Goal: Check status

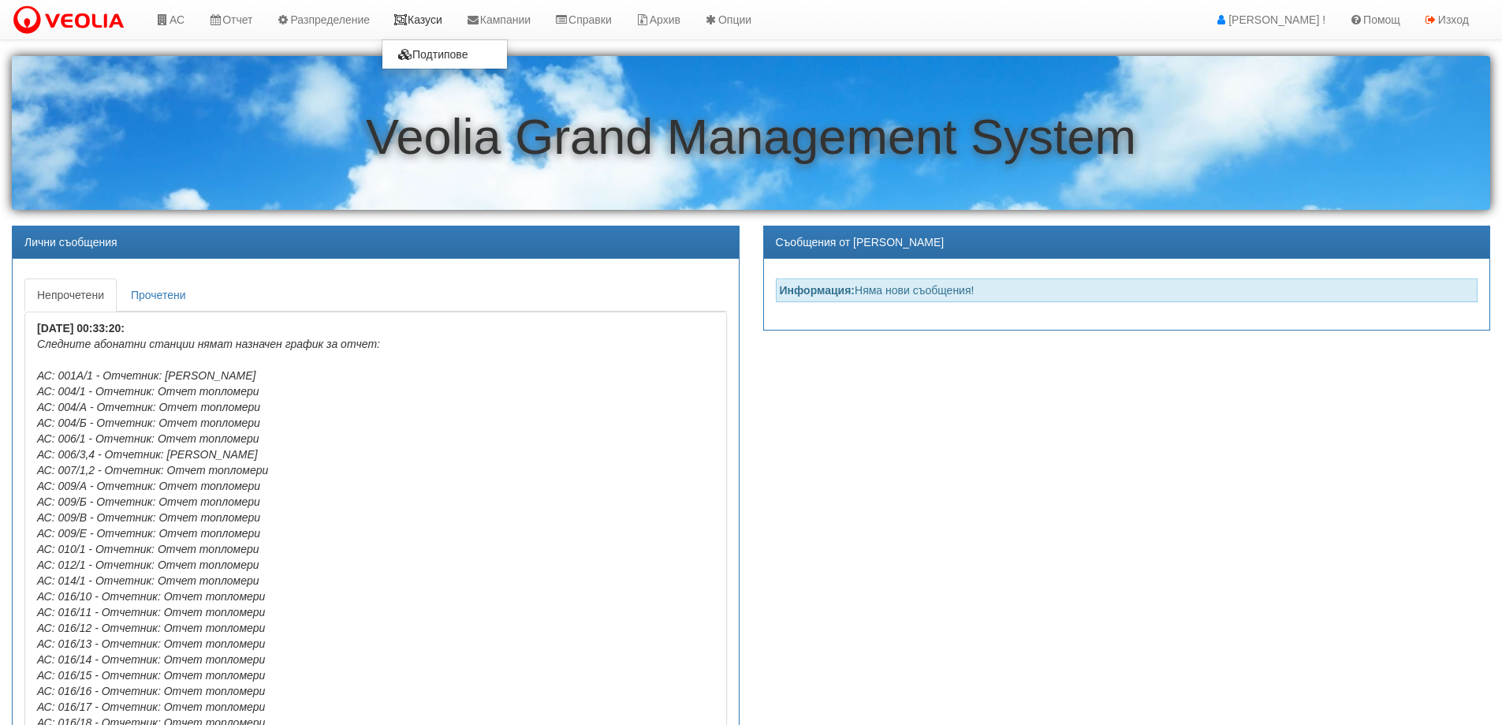
click at [420, 18] on link "Казуси" at bounding box center [418, 19] width 73 height 39
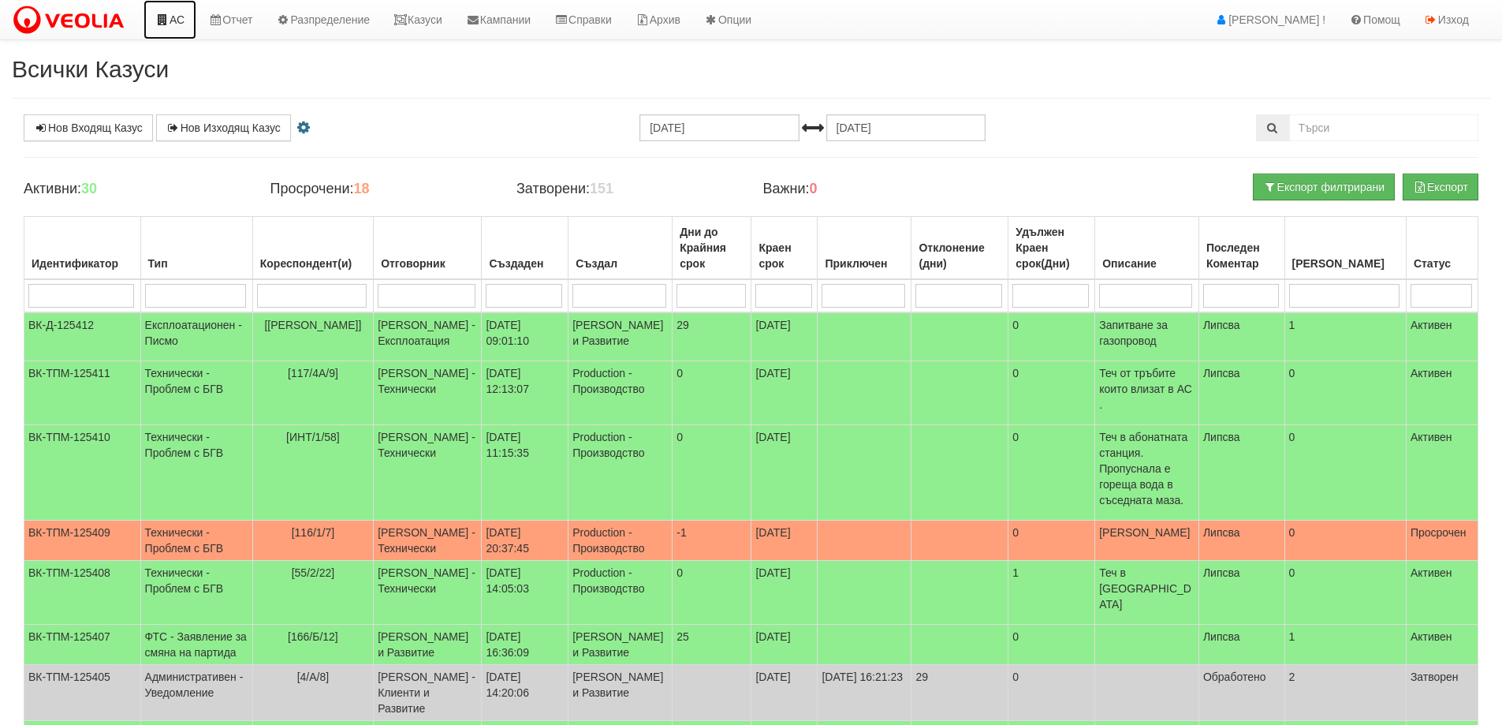
click at [177, 19] on link "АС" at bounding box center [169, 19] width 53 height 39
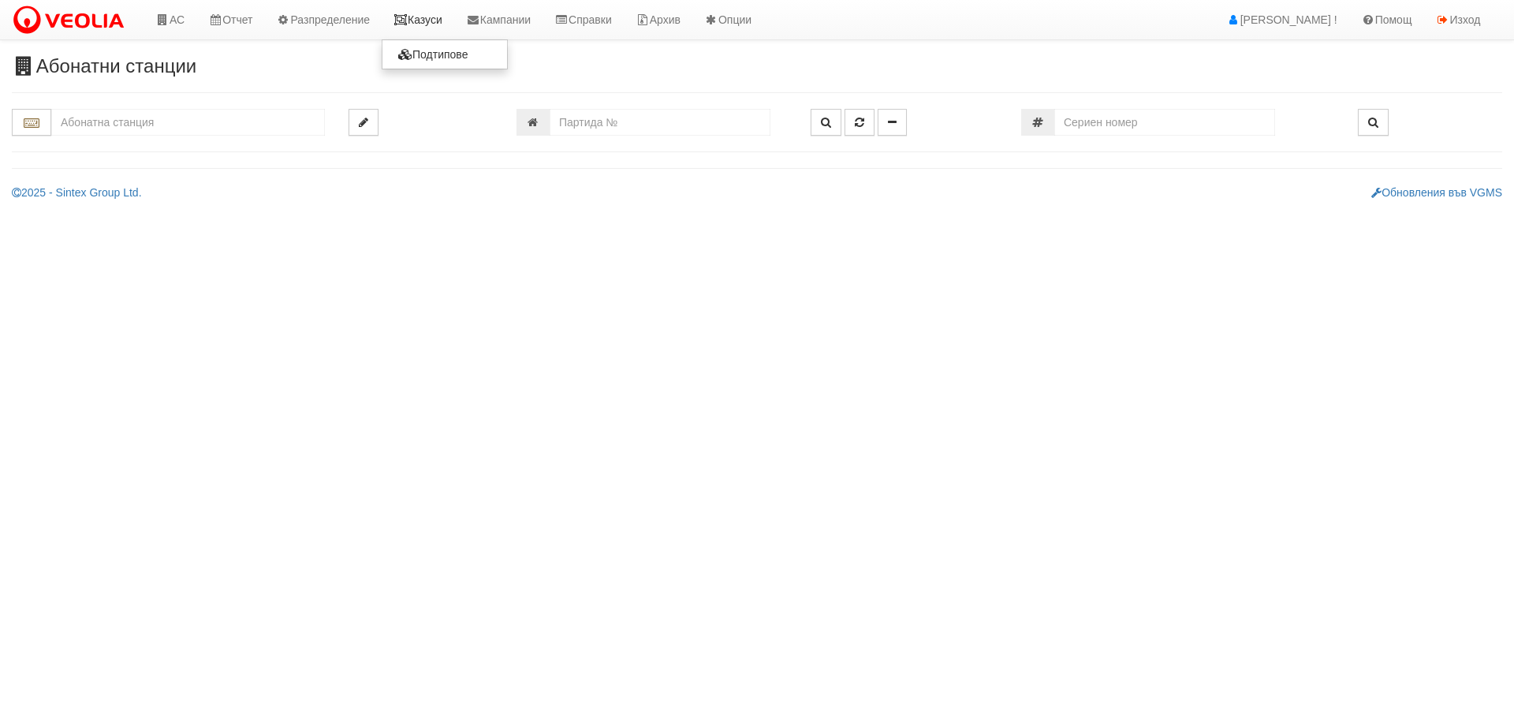
click at [424, 25] on link "Казуси" at bounding box center [418, 19] width 73 height 39
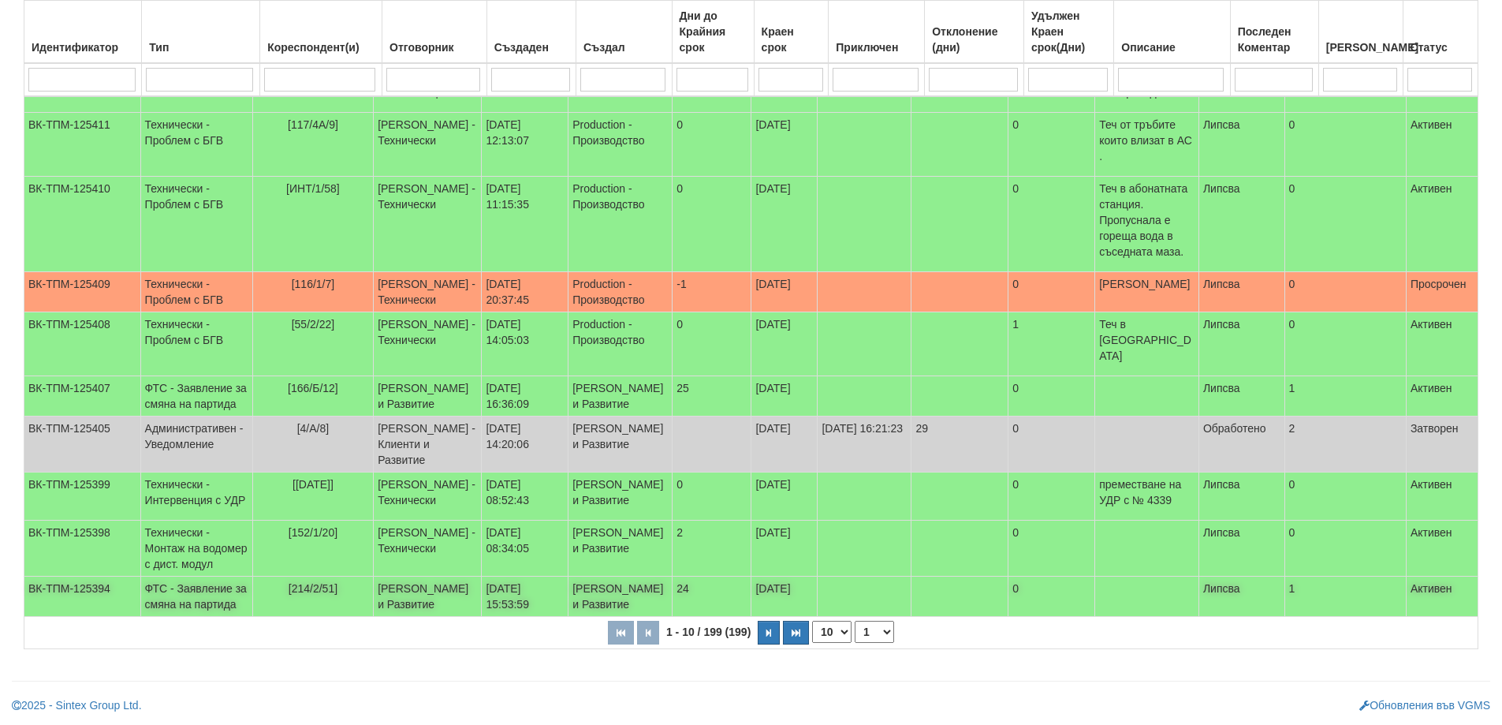
scroll to position [315, 0]
click at [769, 637] on icon "button" at bounding box center [768, 632] width 5 height 9
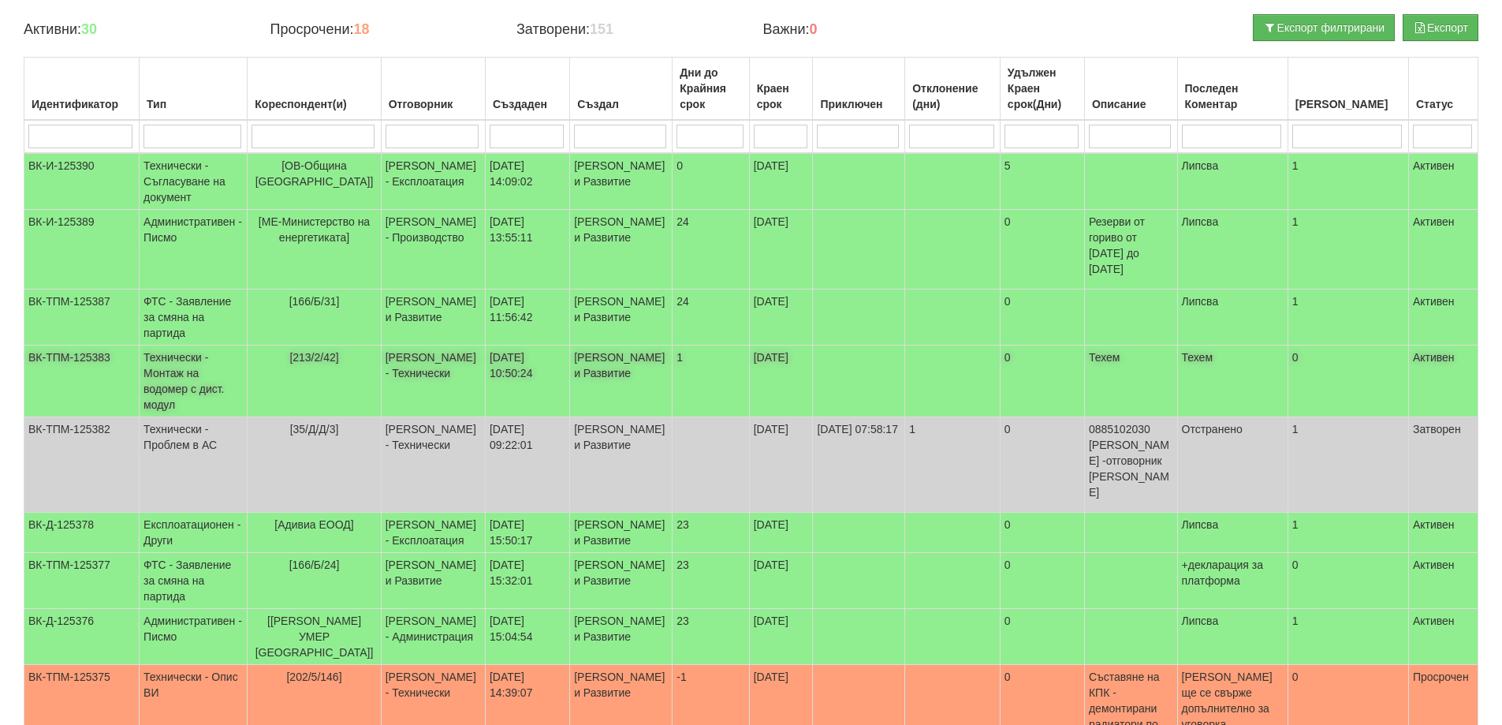
scroll to position [158, 0]
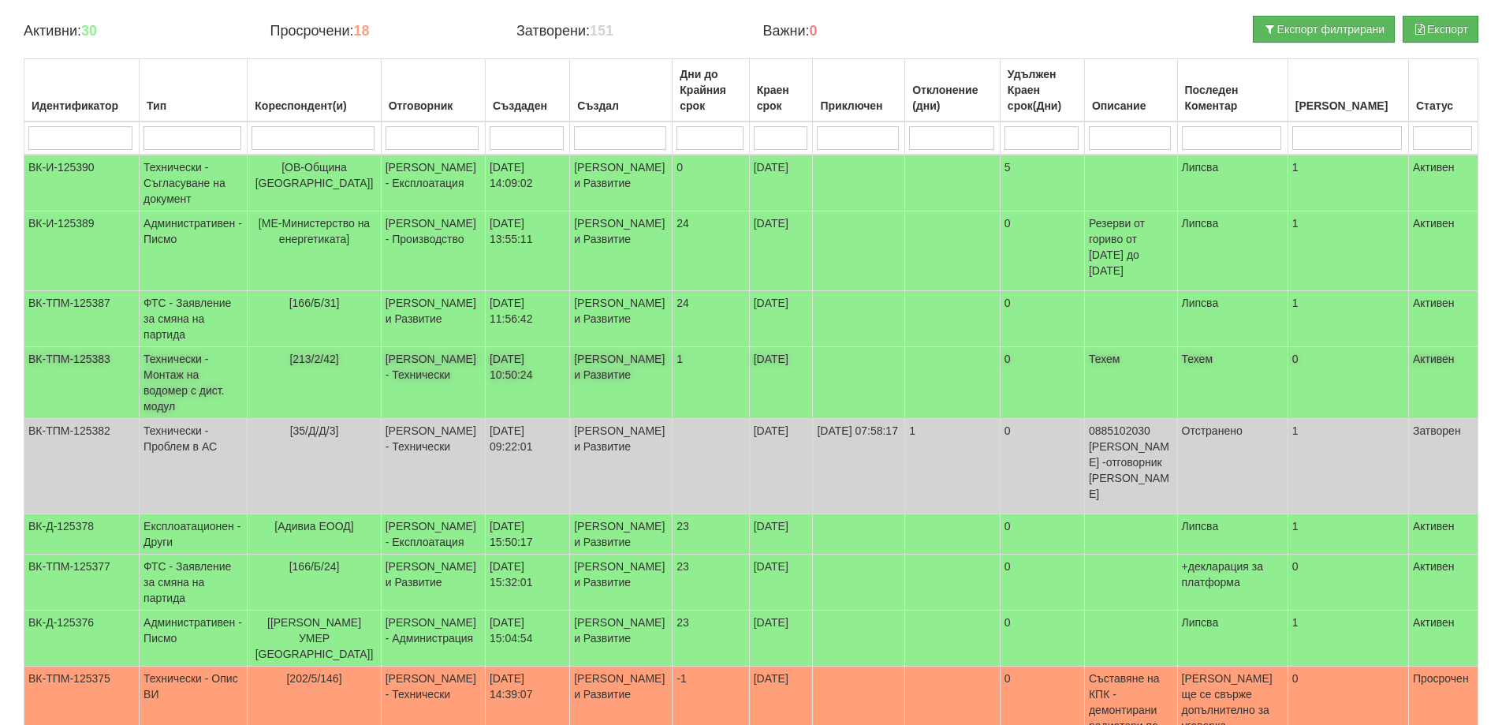
click at [315, 365] on span "[213/2/42]" at bounding box center [313, 358] width 49 height 13
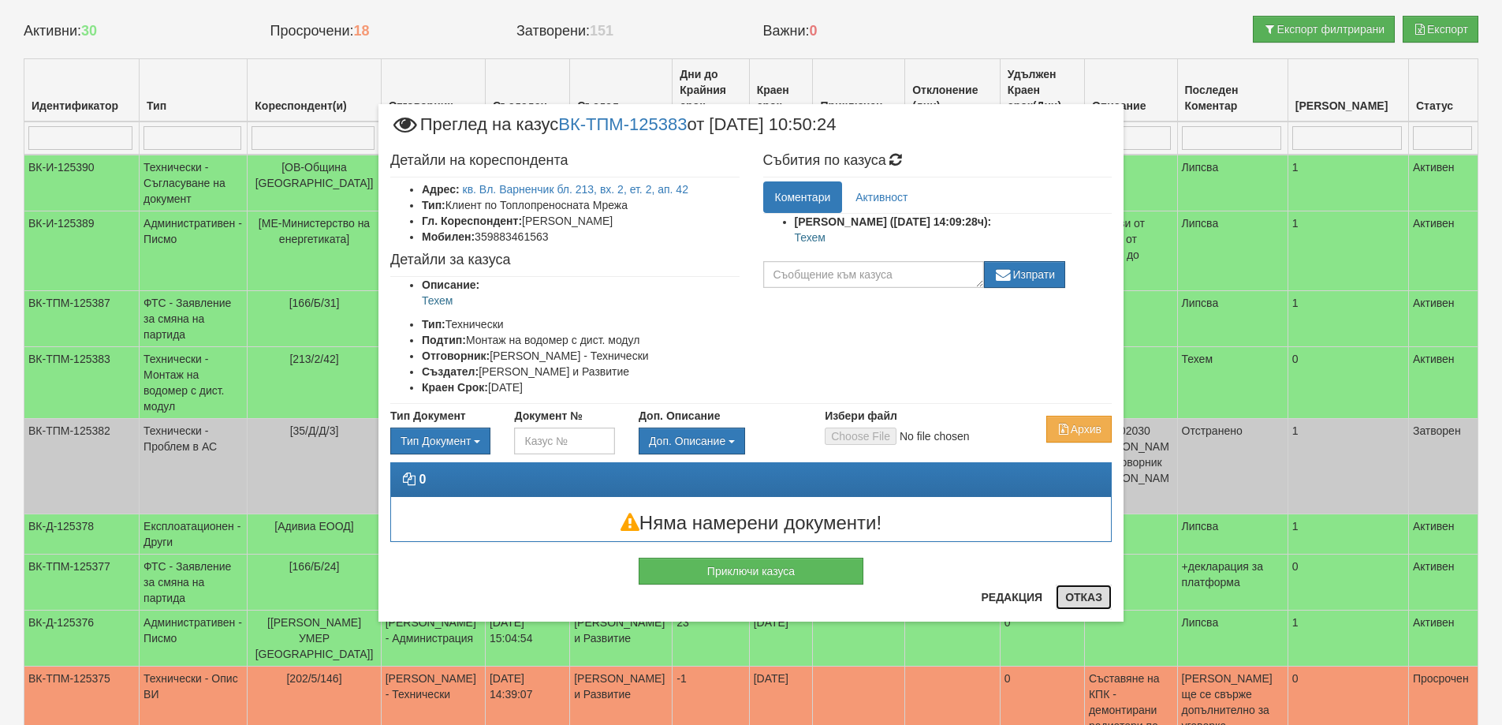
click at [1085, 606] on button "Отказ" at bounding box center [1084, 596] width 56 height 25
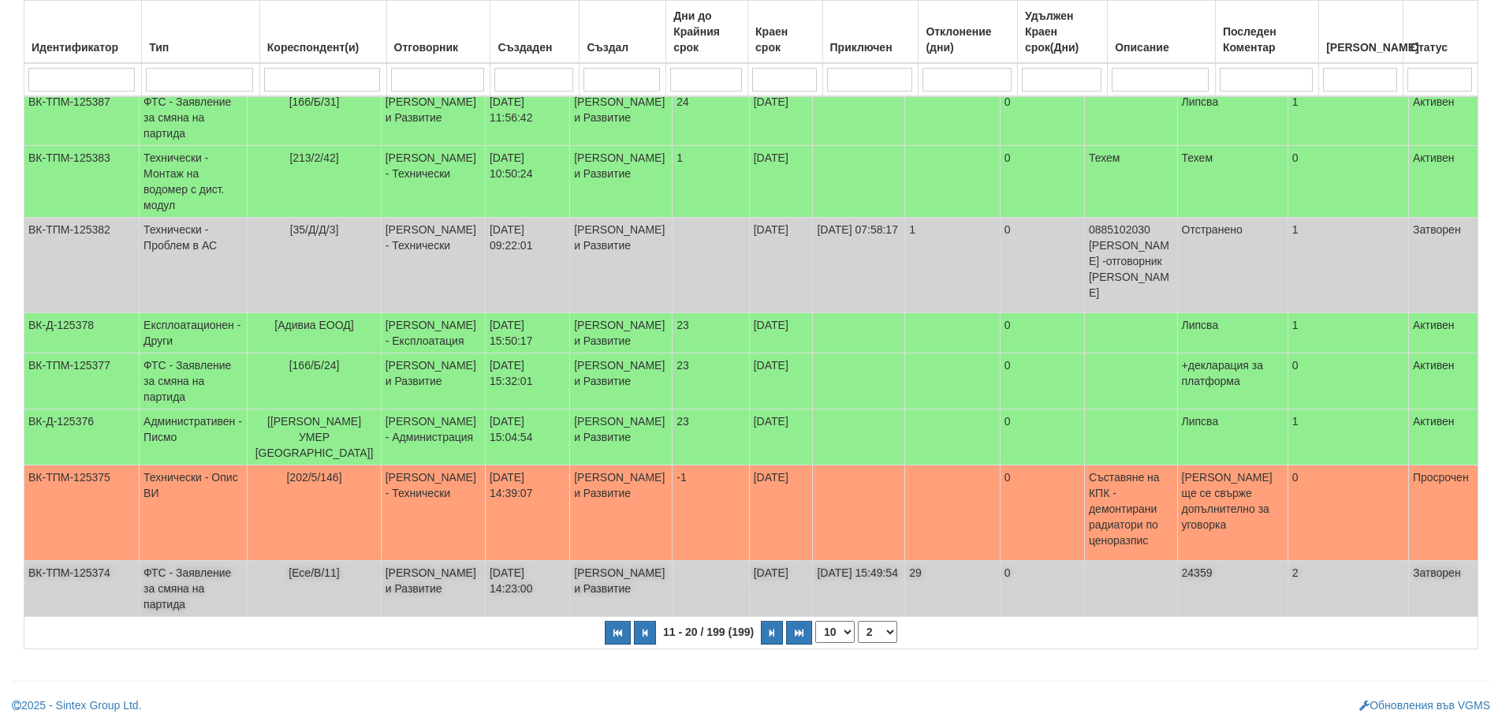
scroll to position [406, 0]
click at [647, 625] on button "button" at bounding box center [645, 632] width 22 height 24
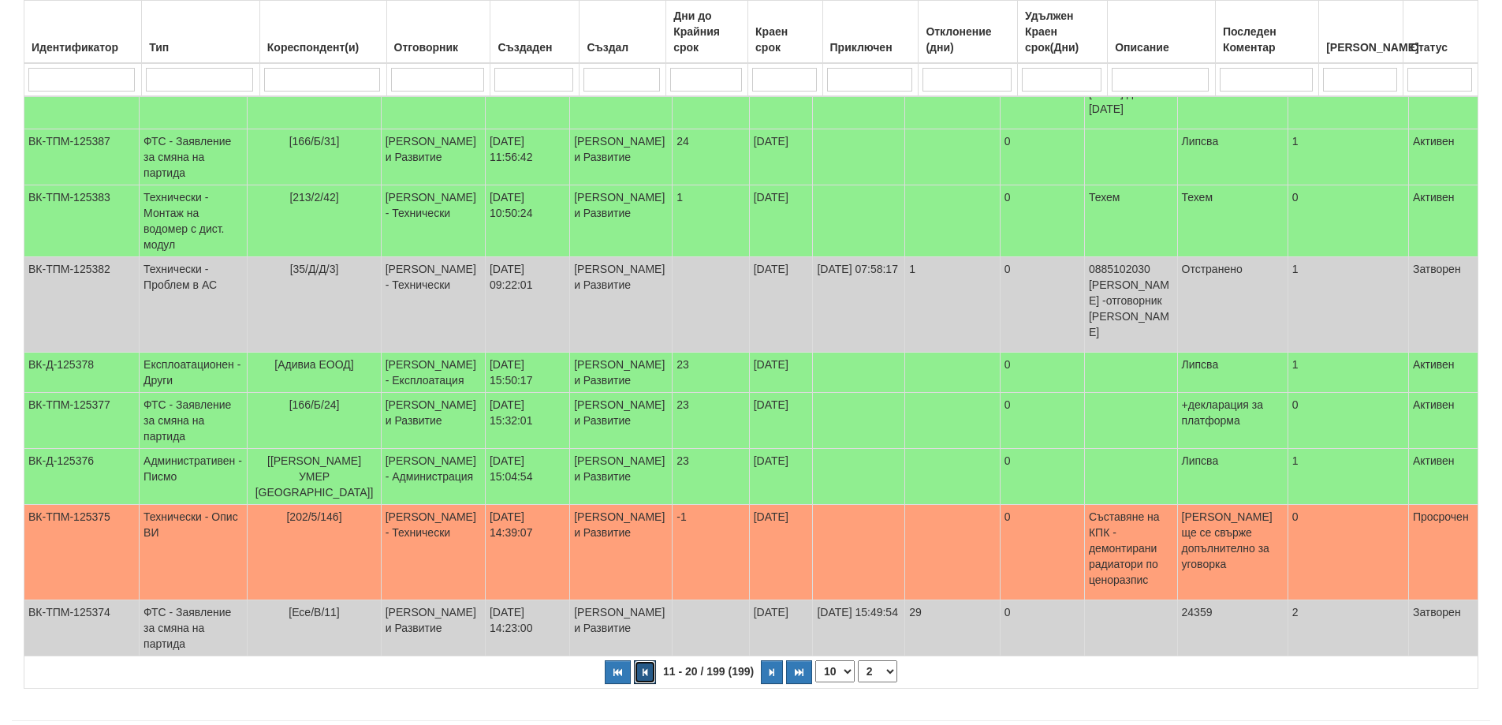
select select "1"
